Goal: Go to known website: Access a specific website the user already knows

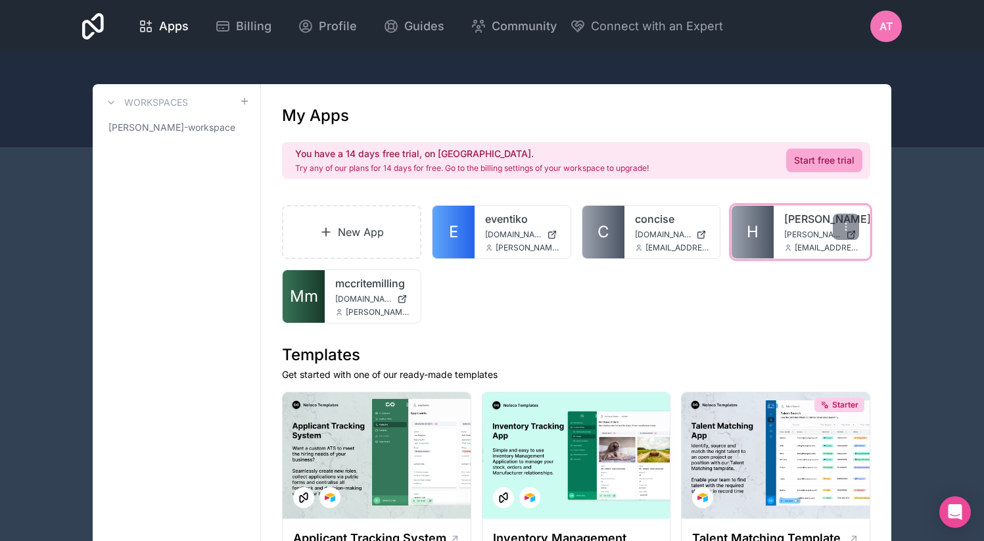
click at [801, 218] on link "heffington" at bounding box center [821, 219] width 75 height 16
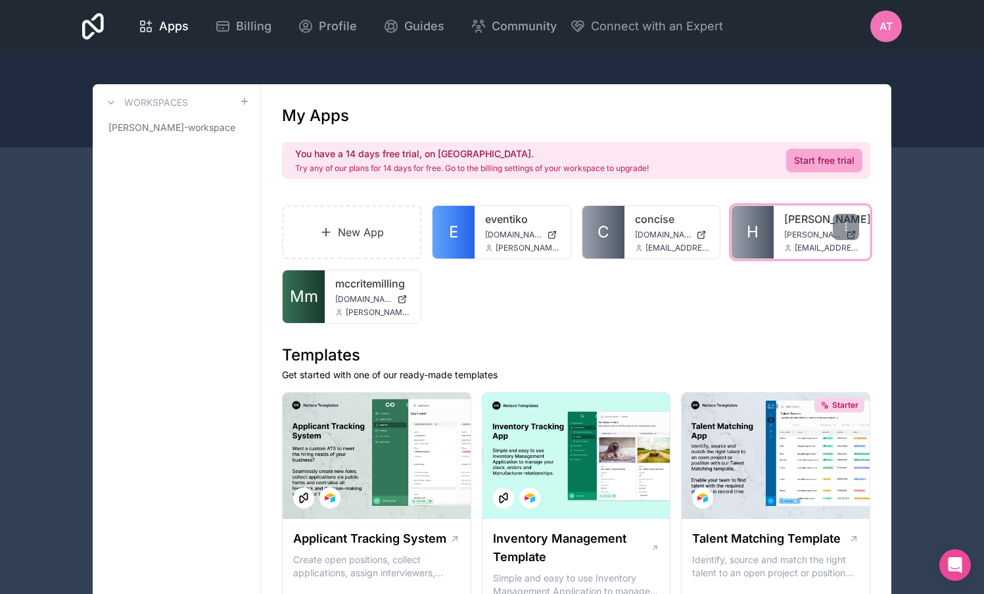
click at [788, 218] on link "heffington" at bounding box center [821, 219] width 75 height 16
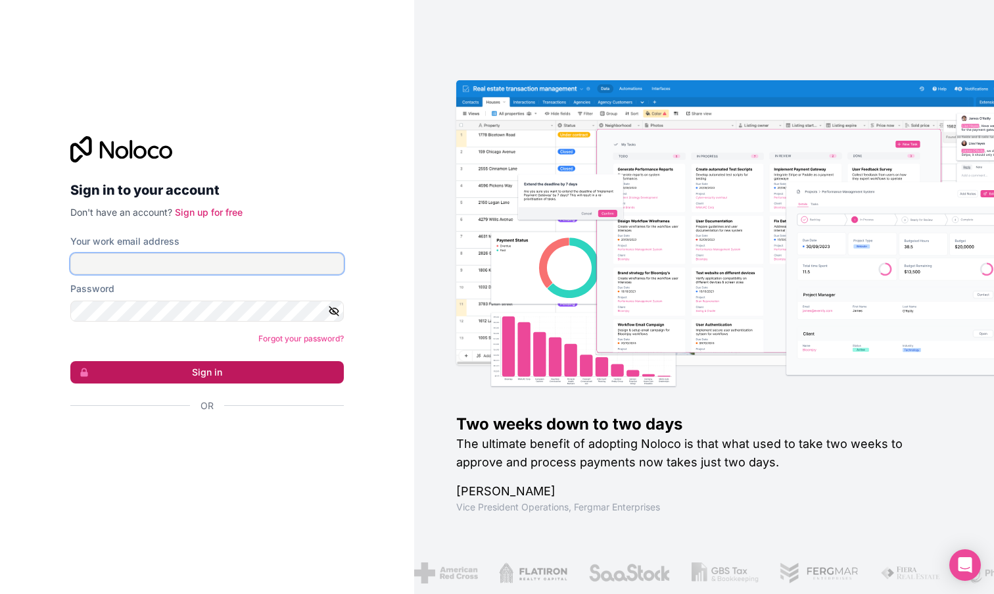
type input "**********"
click at [186, 368] on button "Sign in" at bounding box center [207, 372] width 274 height 22
